Goal: Transaction & Acquisition: Purchase product/service

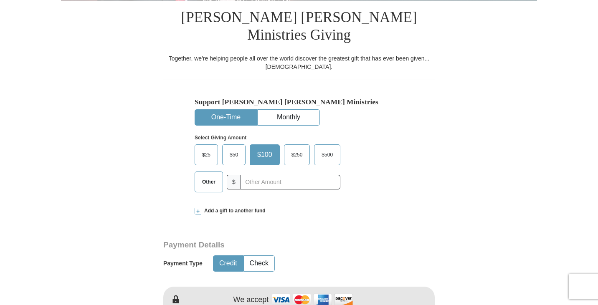
scroll to position [250, 0]
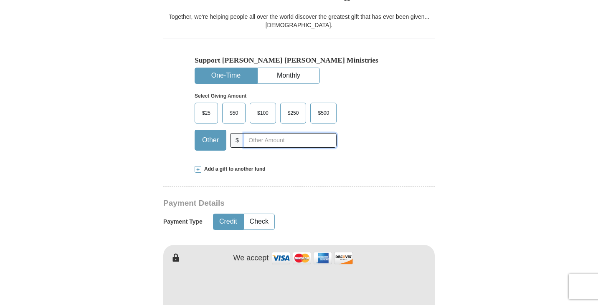
click at [257, 133] on input "text" at bounding box center [290, 140] width 93 height 15
click at [412, 101] on div "Support [PERSON_NAME] [PERSON_NAME] Ministries One-Time Monthly Select Giving A…" at bounding box center [298, 97] width 271 height 119
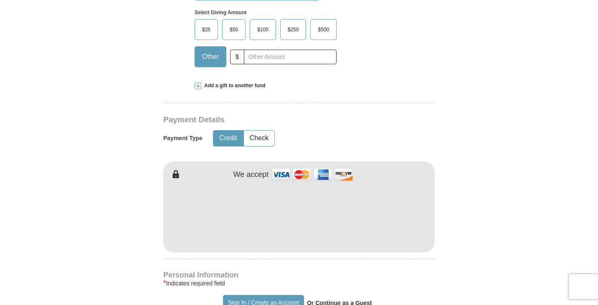
scroll to position [292, 0]
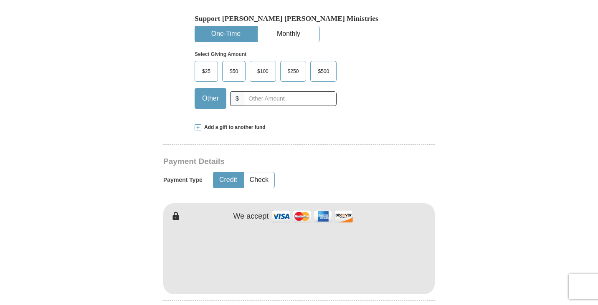
click at [197, 124] on span at bounding box center [197, 127] width 7 height 7
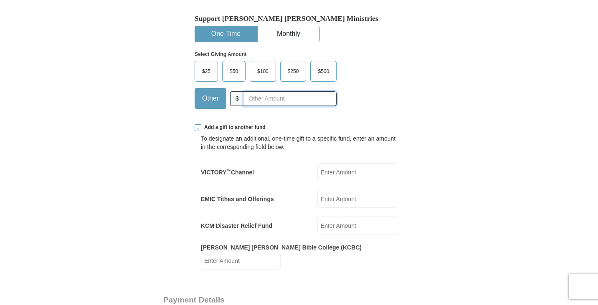
click at [254, 91] on input "text" at bounding box center [290, 98] width 93 height 15
type input "1326.00"
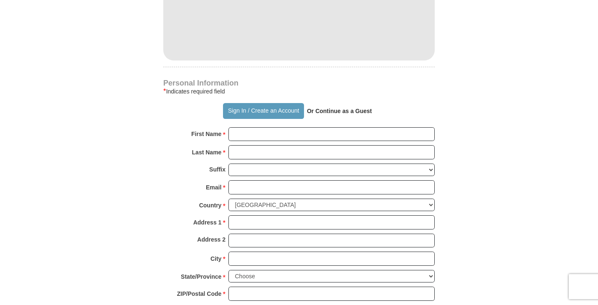
scroll to position [668, 0]
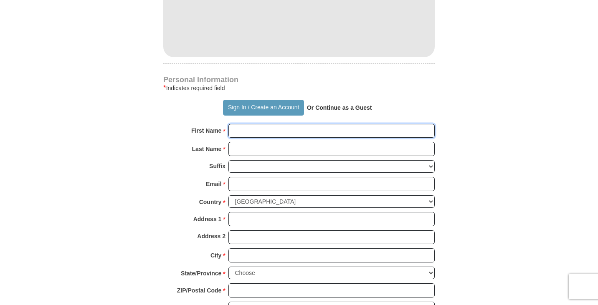
click at [249, 124] on input "First Name *" at bounding box center [331, 131] width 206 height 14
type input "[PERSON_NAME]"
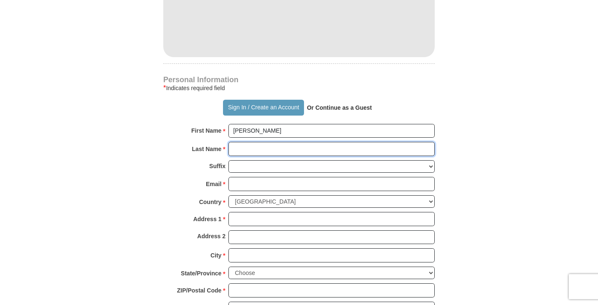
click at [232, 142] on input "Last Name *" at bounding box center [331, 149] width 206 height 14
type input "[PERSON_NAME]"
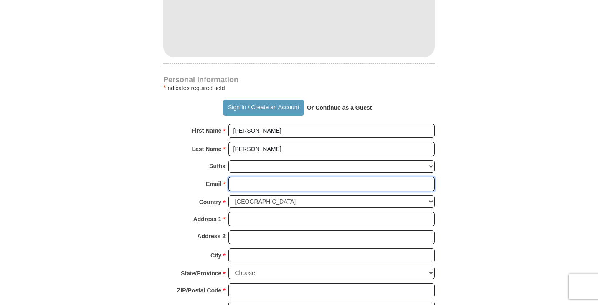
click at [238, 177] on input "Email *" at bounding box center [331, 184] width 206 height 14
type input "[EMAIL_ADDRESS][DOMAIN_NAME]"
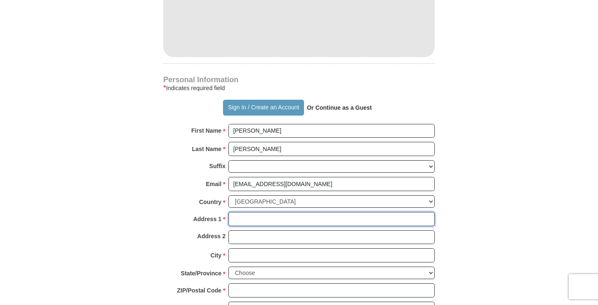
click at [238, 212] on input "Address 1 *" at bounding box center [331, 219] width 206 height 14
type input "[STREET_ADDRESS]"
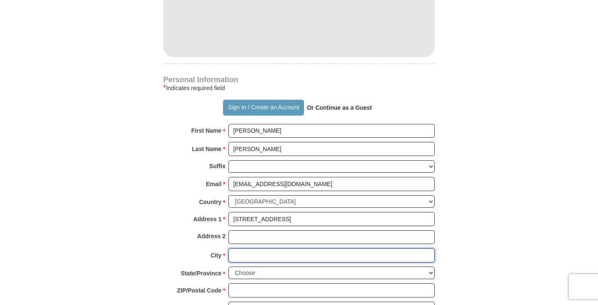
click at [250, 248] on input "City *" at bounding box center [331, 255] width 206 height 14
type input "[GEOGRAPHIC_DATA]"
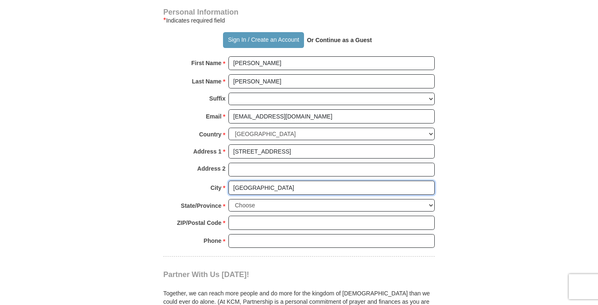
scroll to position [751, 0]
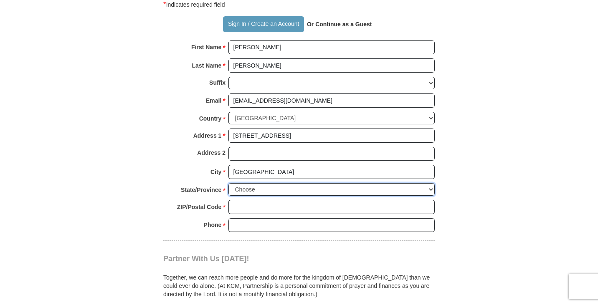
click at [251, 183] on select "Choose [US_STATE] [US_STATE] [US_STATE] [US_STATE] [US_STATE] Armed Forces Amer…" at bounding box center [331, 189] width 206 height 13
select select "TN"
click at [228, 183] on select "Choose [US_STATE] [US_STATE] [US_STATE] [US_STATE] [US_STATE] Armed Forces Amer…" at bounding box center [331, 189] width 206 height 13
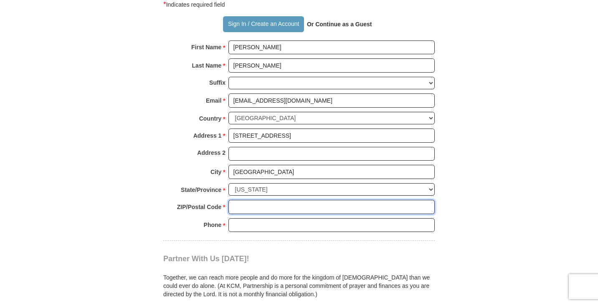
click at [245, 200] on input "ZIP/Postal Code *" at bounding box center [331, 207] width 206 height 14
type input "37090"
click at [233, 218] on input "Phone * *" at bounding box center [331, 225] width 206 height 14
type input "[PHONE_NUMBER]"
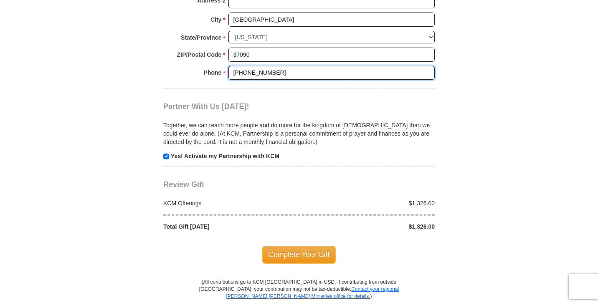
scroll to position [918, 0]
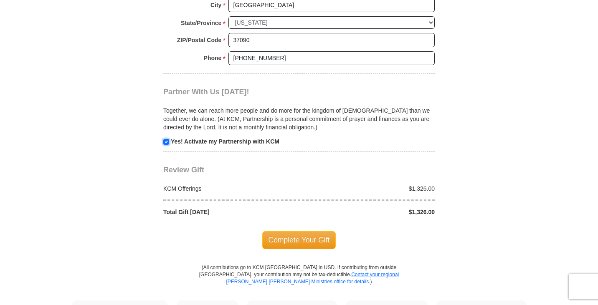
click at [167, 139] on input "checkbox" at bounding box center [166, 142] width 6 height 6
checkbox input "false"
click at [295, 231] on span "Complete Your Gift" at bounding box center [299, 240] width 74 height 18
